Goal: Check status: Check status

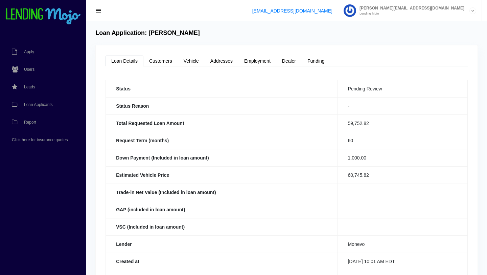
scroll to position [155, 0]
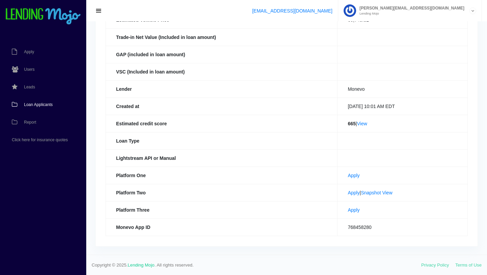
click at [44, 104] on span "Loan Applicants" at bounding box center [38, 105] width 29 height 4
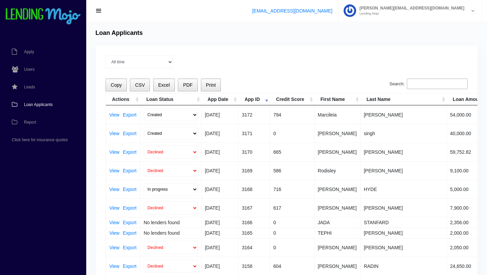
click at [44, 105] on span "Loan Applicants" at bounding box center [38, 105] width 29 height 4
click at [111, 136] on link "View" at bounding box center [114, 133] width 10 height 5
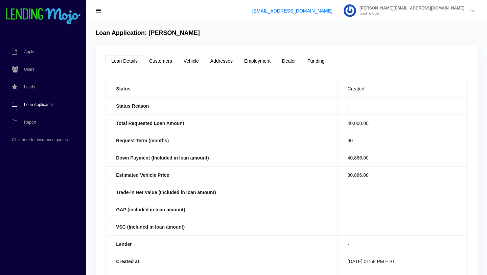
click at [39, 105] on span "Loan Applicants" at bounding box center [38, 105] width 29 height 4
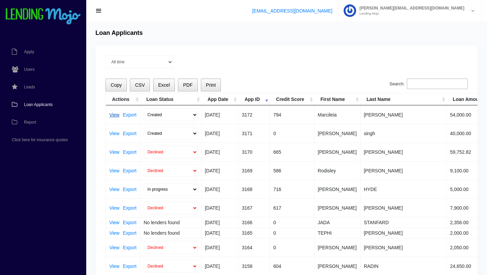
click at [113, 114] on link "View" at bounding box center [114, 114] width 10 height 5
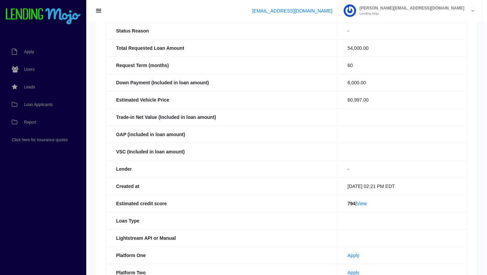
scroll to position [79, 0]
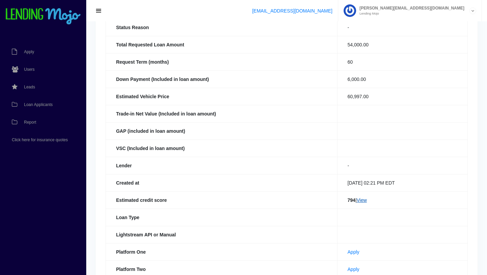
click at [360, 200] on link "View" at bounding box center [362, 199] width 10 height 5
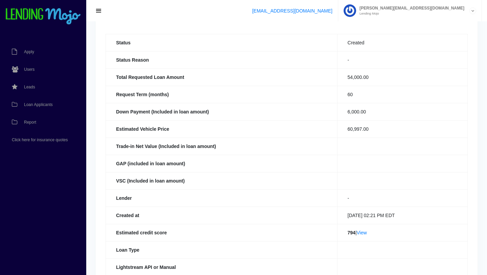
scroll to position [0, 0]
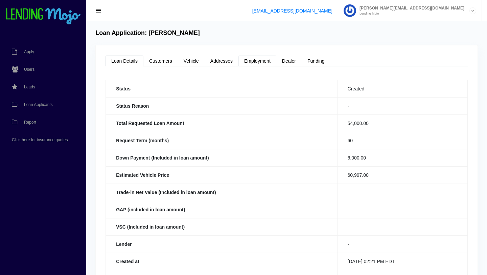
click at [258, 62] on link "Employment" at bounding box center [258, 61] width 38 height 11
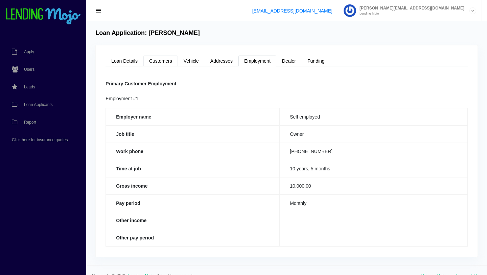
click at [164, 61] on link "Customers" at bounding box center [161, 61] width 35 height 11
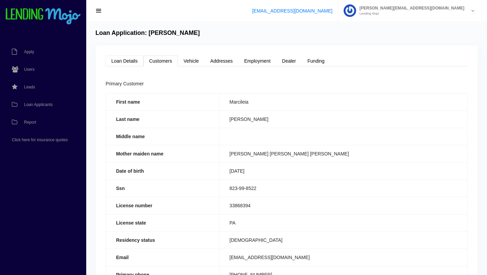
click at [125, 61] on link "Loan Details" at bounding box center [125, 61] width 38 height 11
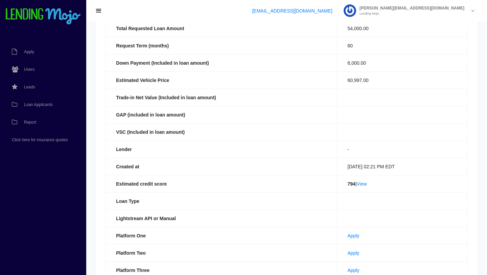
scroll to position [96, 0]
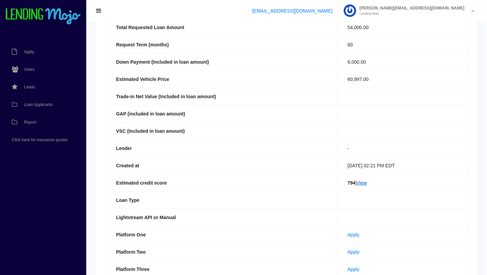
click at [359, 183] on link "View" at bounding box center [362, 182] width 10 height 5
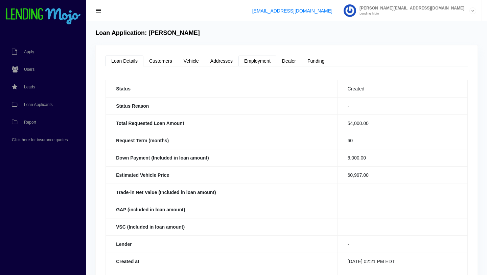
click at [254, 61] on link "Employment" at bounding box center [258, 61] width 38 height 11
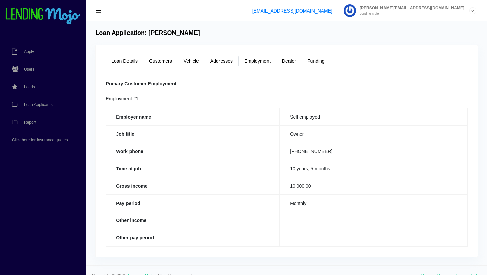
click at [127, 60] on link "Loan Details" at bounding box center [125, 61] width 38 height 11
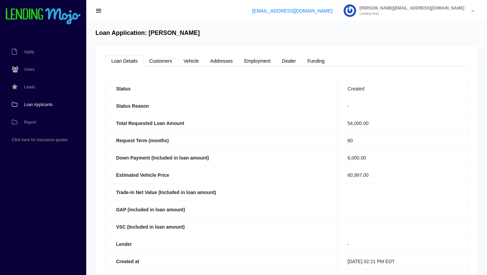
click at [41, 105] on span "Loan Applicants" at bounding box center [38, 105] width 29 height 4
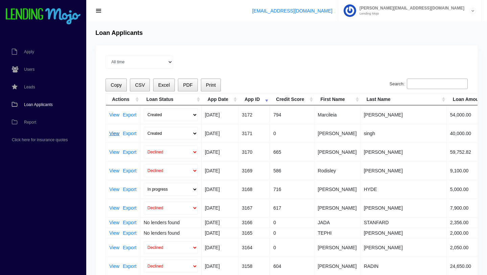
click at [113, 132] on link "View" at bounding box center [114, 133] width 10 height 5
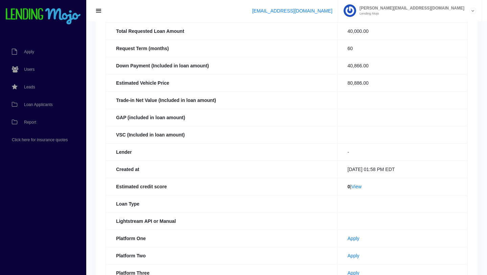
scroll to position [98, 0]
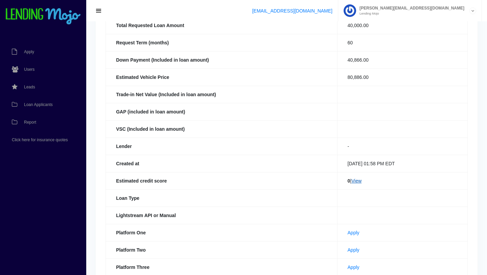
click at [356, 180] on link "View" at bounding box center [357, 180] width 10 height 5
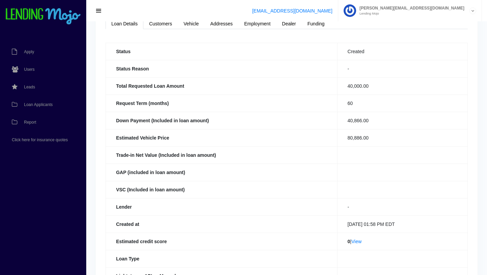
scroll to position [37, 0]
click at [40, 103] on span "Loan Applicants" at bounding box center [38, 105] width 29 height 4
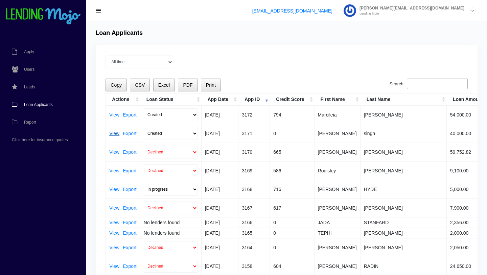
click at [112, 135] on link "View" at bounding box center [114, 133] width 10 height 5
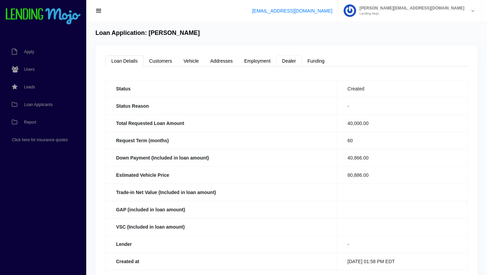
click at [289, 63] on link "Dealer" at bounding box center [289, 61] width 25 height 11
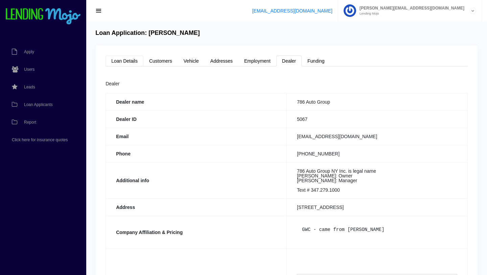
click at [123, 58] on link "Loan Details" at bounding box center [125, 61] width 38 height 11
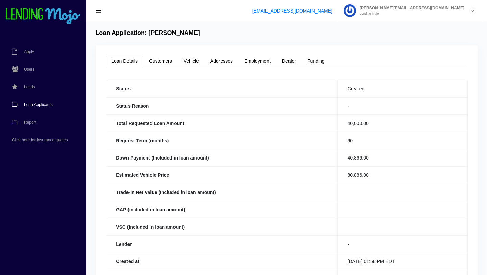
click at [42, 104] on span "Loan Applicants" at bounding box center [38, 105] width 29 height 4
